Goal: Check status: Check status

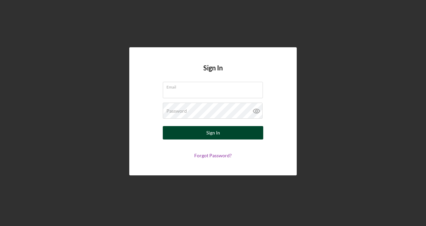
type input "[PERSON_NAME][EMAIL_ADDRESS][DOMAIN_NAME]"
click at [200, 131] on button "Sign In" at bounding box center [213, 132] width 101 height 13
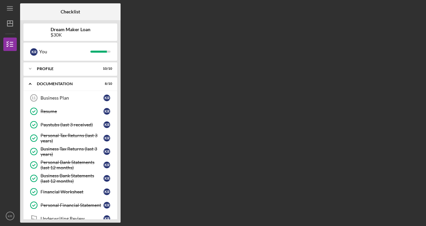
drag, startPoint x: 426, startPoint y: 78, endPoint x: 426, endPoint y: 145, distance: 66.7
click at [426, 145] on div "Icon/Menu Checklist Checklist Dream Maker Loan $30K K R You Icon/Expander Profi…" at bounding box center [213, 113] width 426 height 226
click at [66, 217] on div "Underwriting Review" at bounding box center [72, 218] width 63 height 5
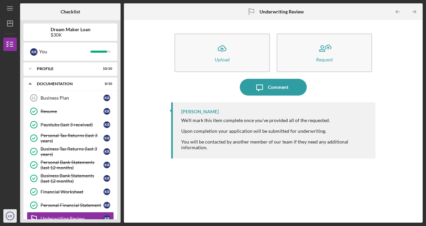
click at [12, 215] on text "KR" at bounding box center [10, 216] width 4 height 4
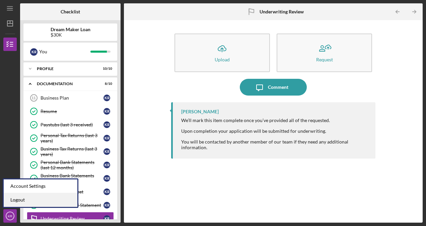
click at [17, 200] on link "Logout" at bounding box center [41, 200] width 74 height 14
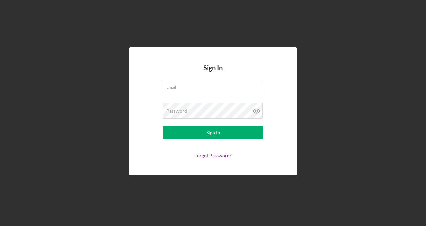
type input "[PERSON_NAME][EMAIL_ADDRESS][DOMAIN_NAME]"
